Goal: Navigation & Orientation: Find specific page/section

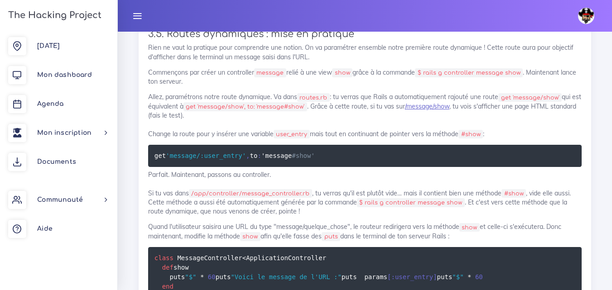
scroll to position [4797, 0]
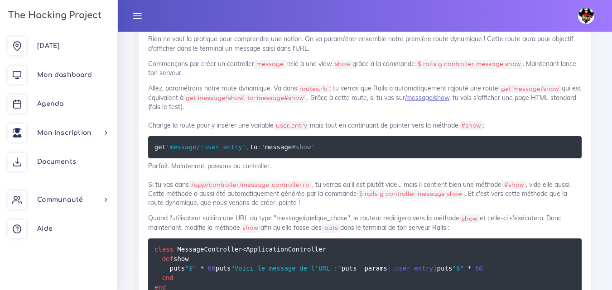
click at [586, 11] on img at bounding box center [586, 16] width 16 height 16
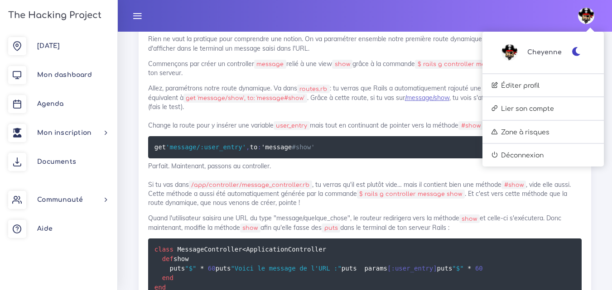
click at [576, 54] on icon "button" at bounding box center [577, 51] width 10 height 9
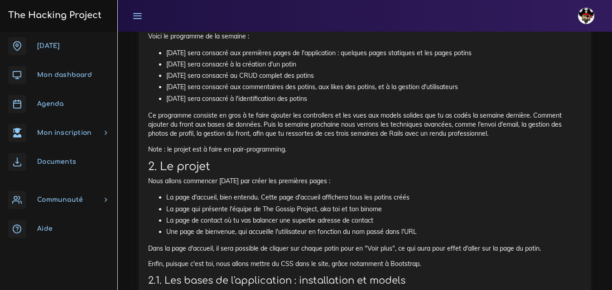
scroll to position [6473, 0]
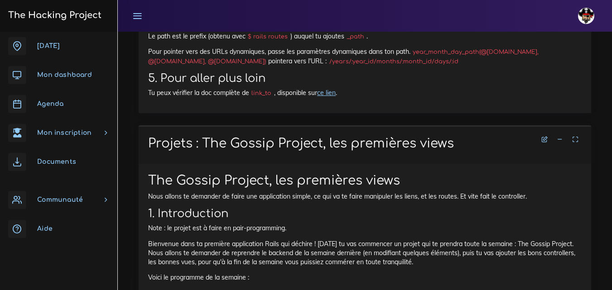
click at [55, 103] on span "Agenda" at bounding box center [50, 104] width 26 height 7
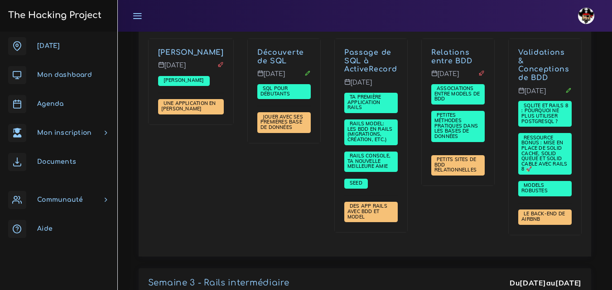
scroll to position [1721, 0]
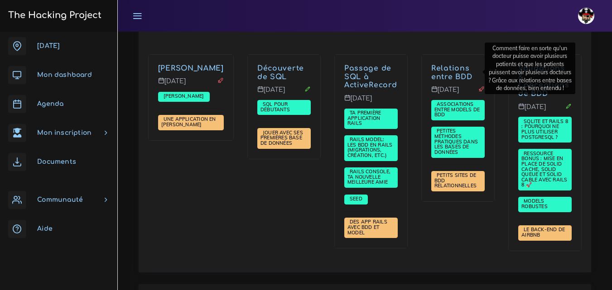
click at [457, 69] on link "Relations entre BDD" at bounding box center [451, 72] width 41 height 17
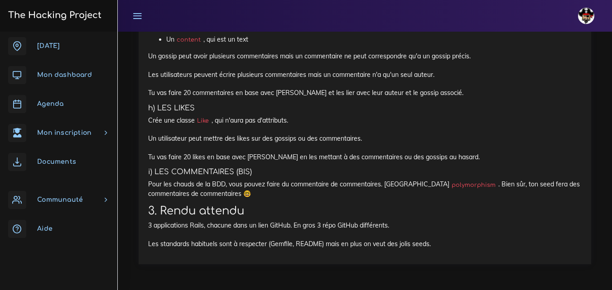
scroll to position [8509, 0]
drag, startPoint x: 13, startPoint y: 5, endPoint x: 245, endPoint y: 78, distance: 243.4
click at [13, 5] on link "The Hacking Project" at bounding box center [53, 15] width 96 height 30
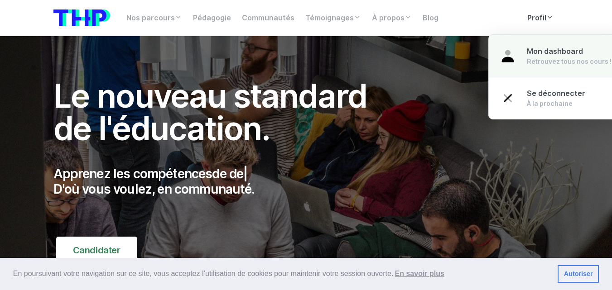
click at [544, 49] on span "Mon dashboard" at bounding box center [555, 51] width 56 height 9
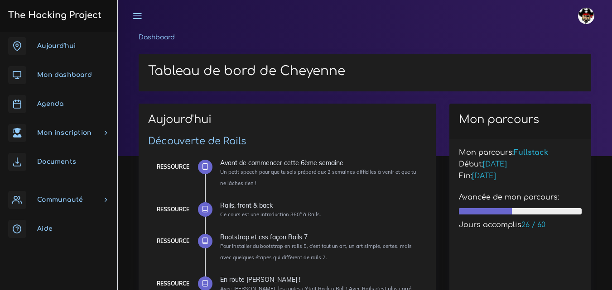
click at [63, 103] on span "Agenda" at bounding box center [50, 104] width 26 height 7
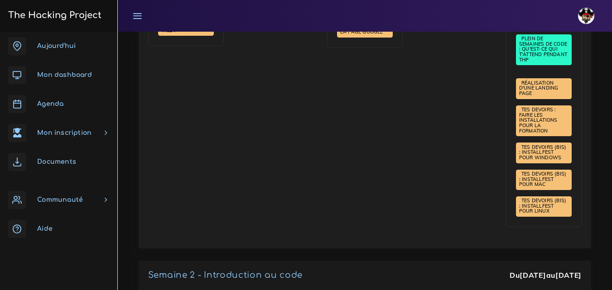
scroll to position [453, 0]
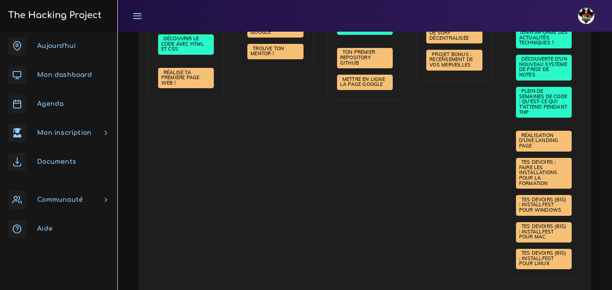
click at [63, 46] on span "Aujourd'hui" at bounding box center [56, 46] width 38 height 7
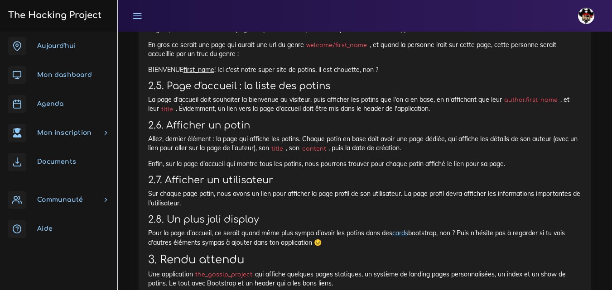
drag, startPoint x: 577, startPoint y: 72, endPoint x: 579, endPoint y: 212, distance: 139.1
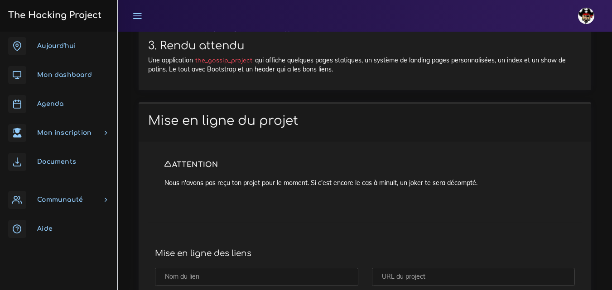
scroll to position [7477, 0]
